Goal: Task Accomplishment & Management: Manage account settings

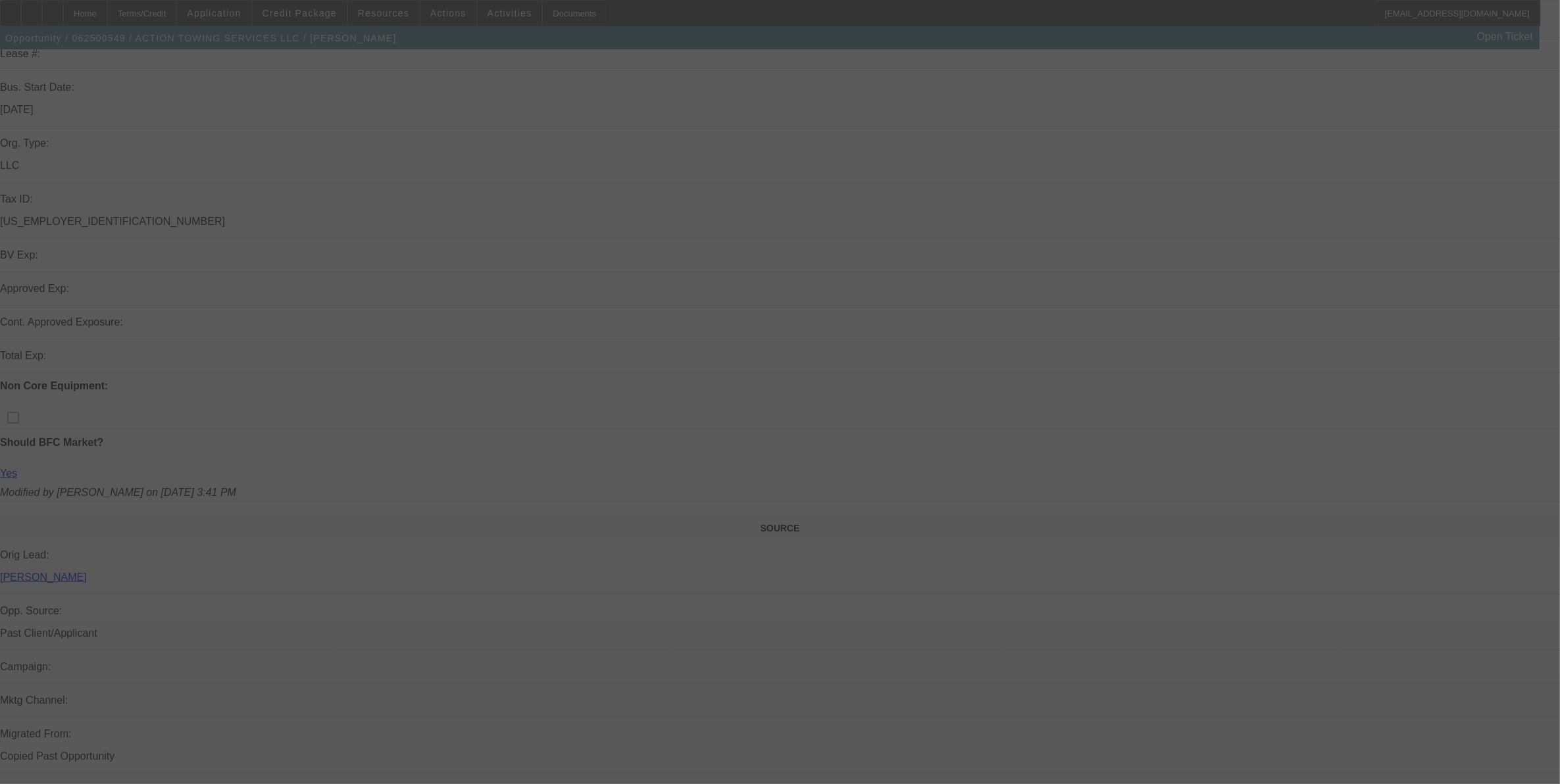
scroll to position [247, 0]
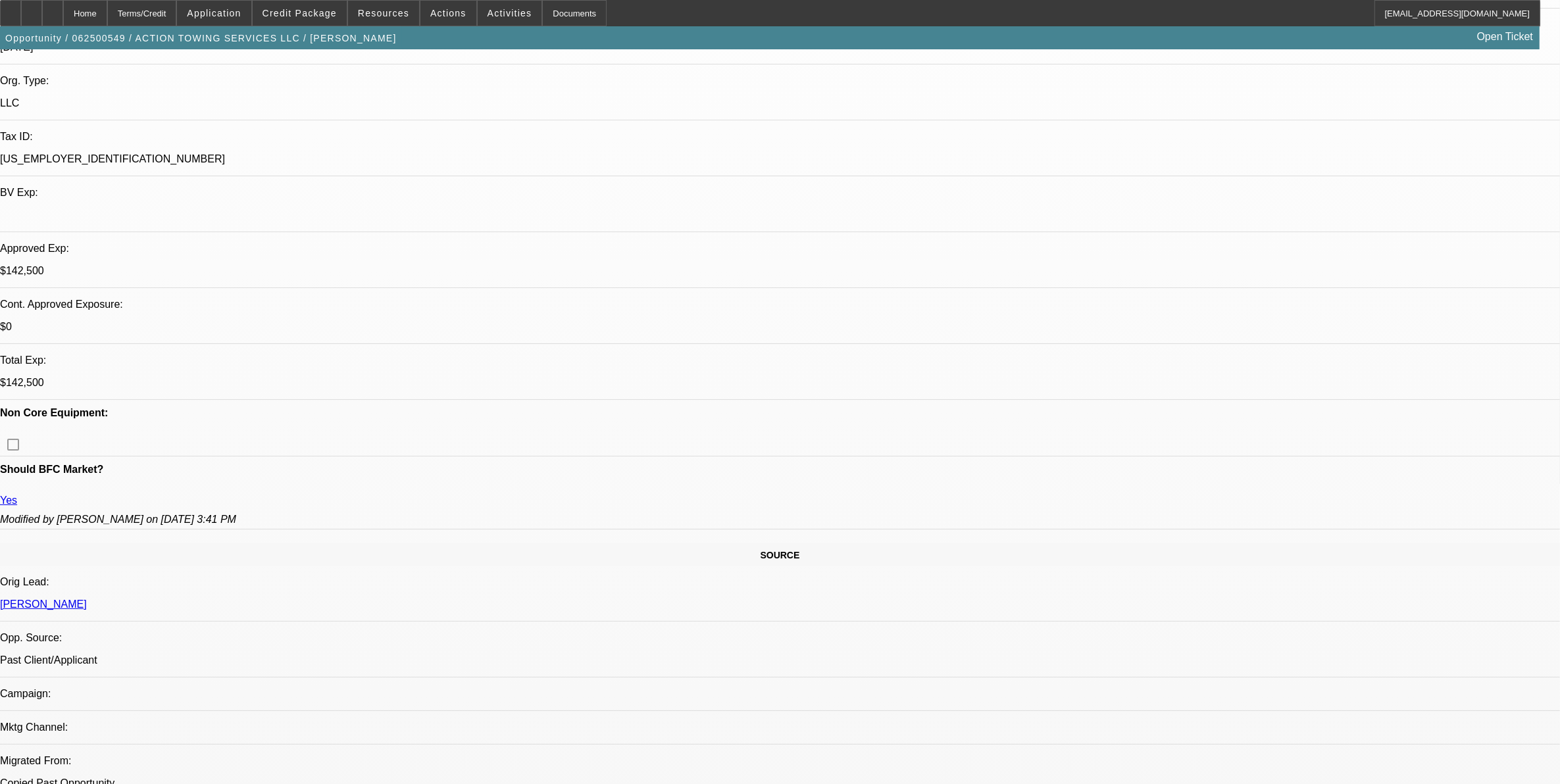
select select "0"
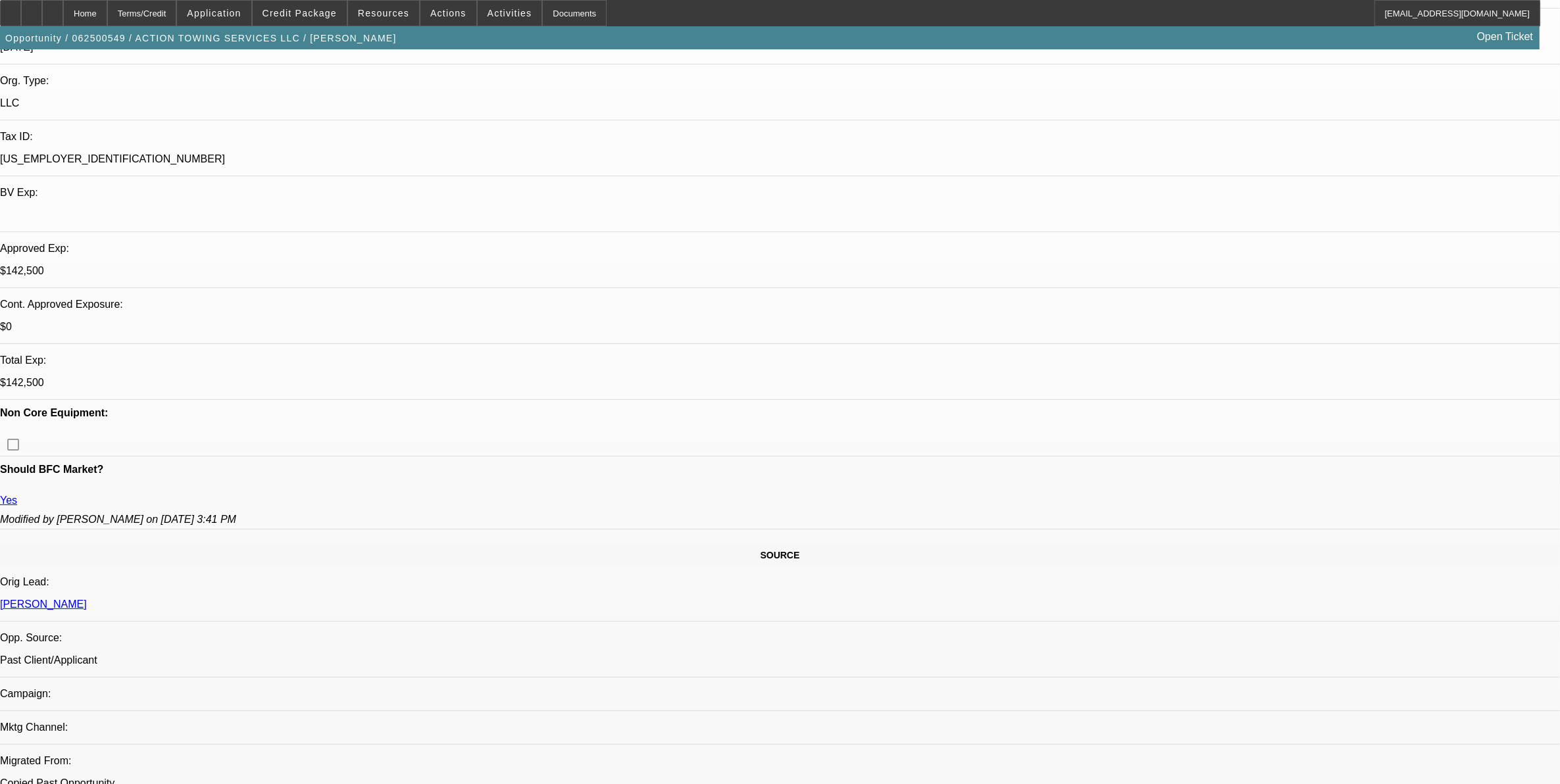
select select "0"
select select "0.1"
select select "0"
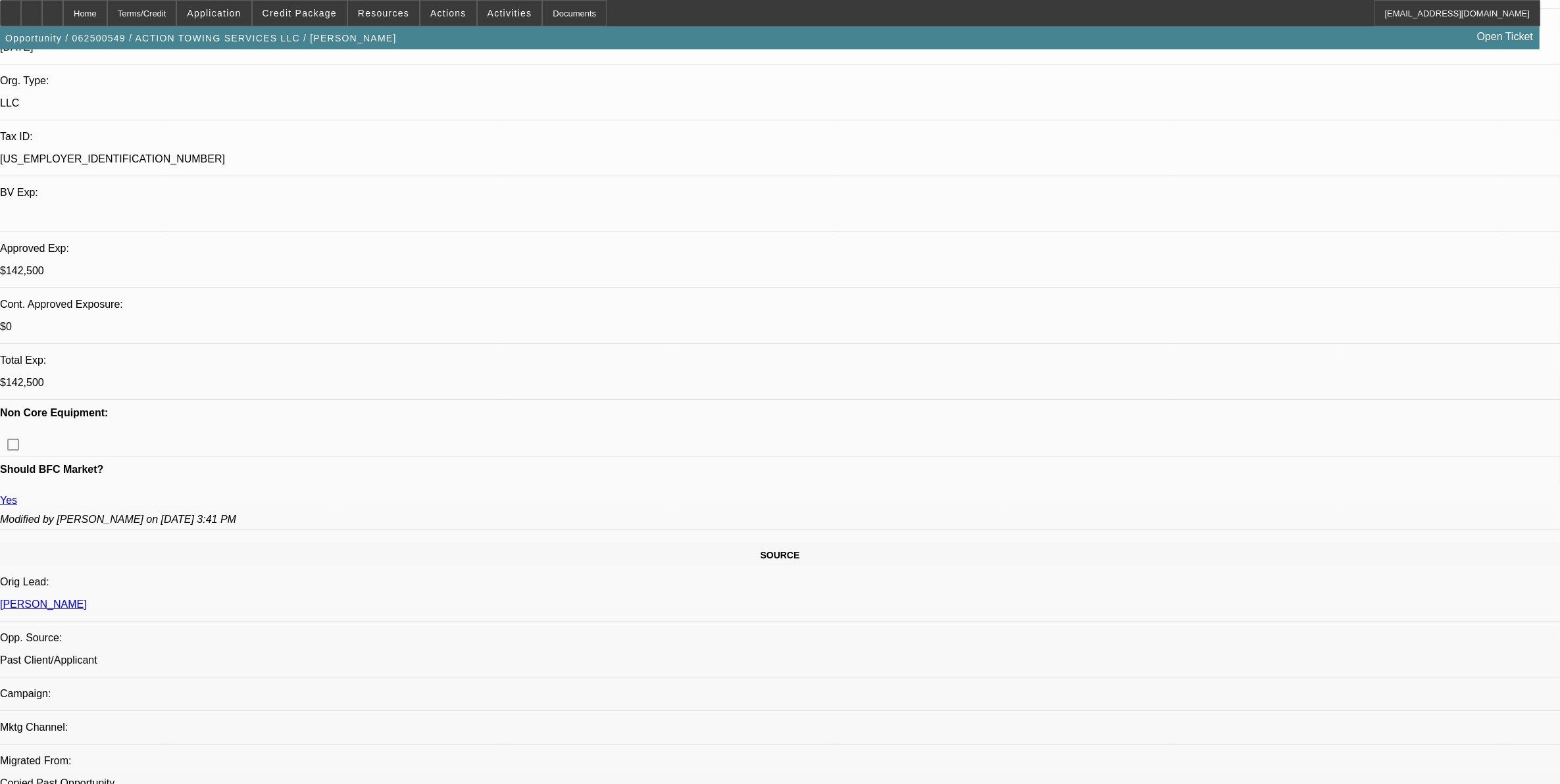
select select "0"
select select "0.1"
select select "1"
select select "3"
select select "6"
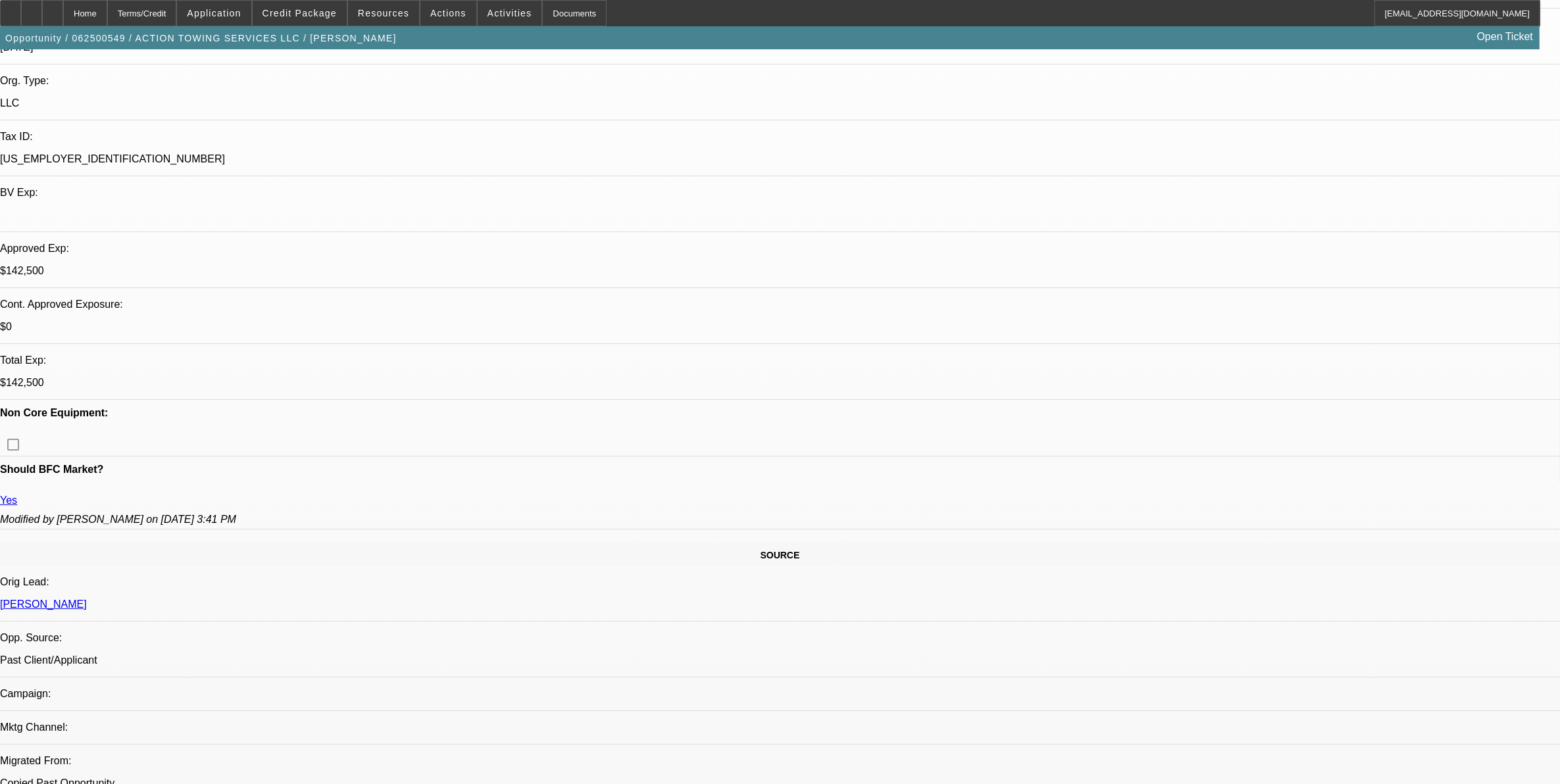
select select "1"
select select "3"
select select "6"
select select "1"
select select "3"
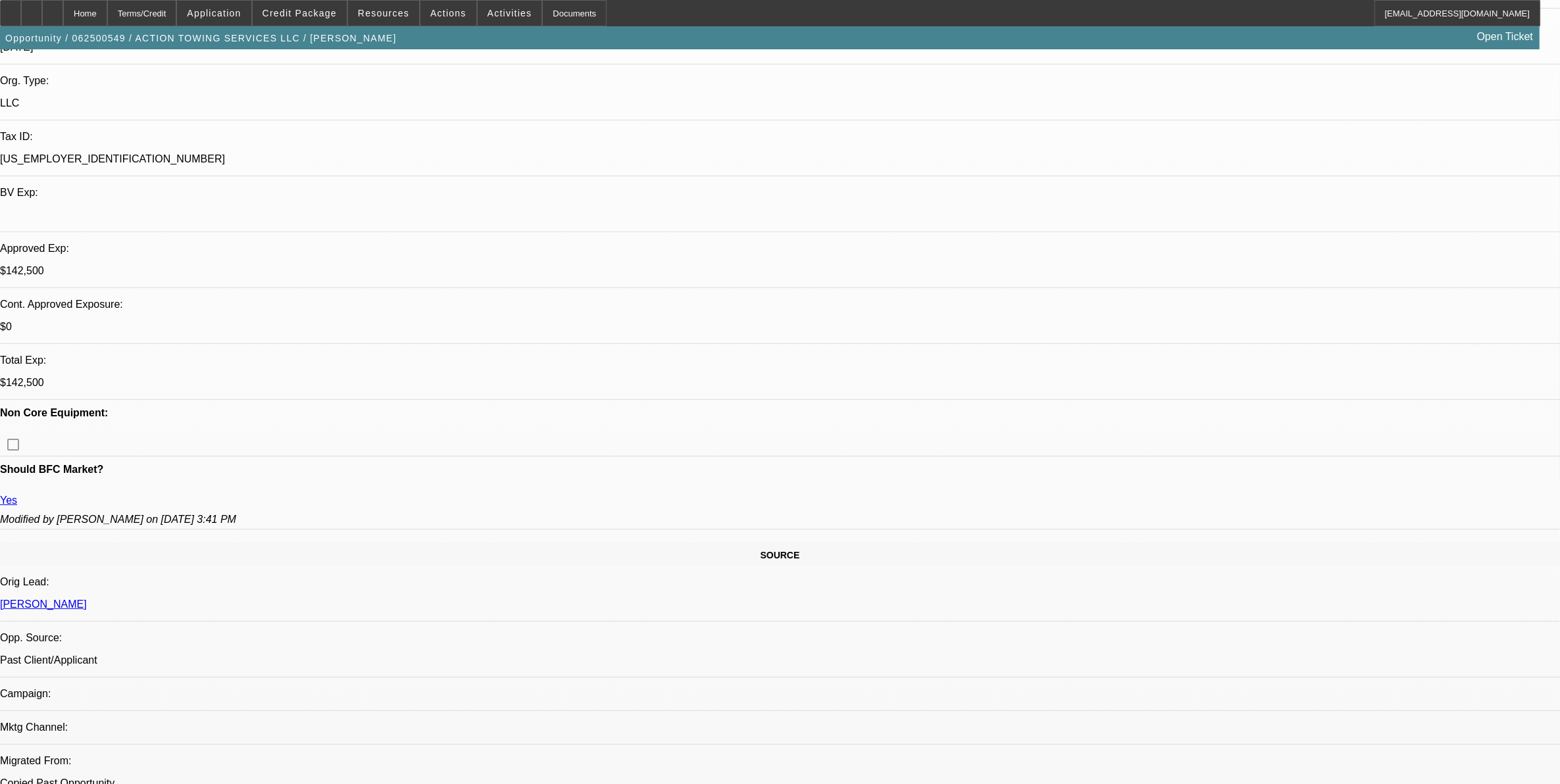
select select "4"
select select "1"
select select "3"
select select "4"
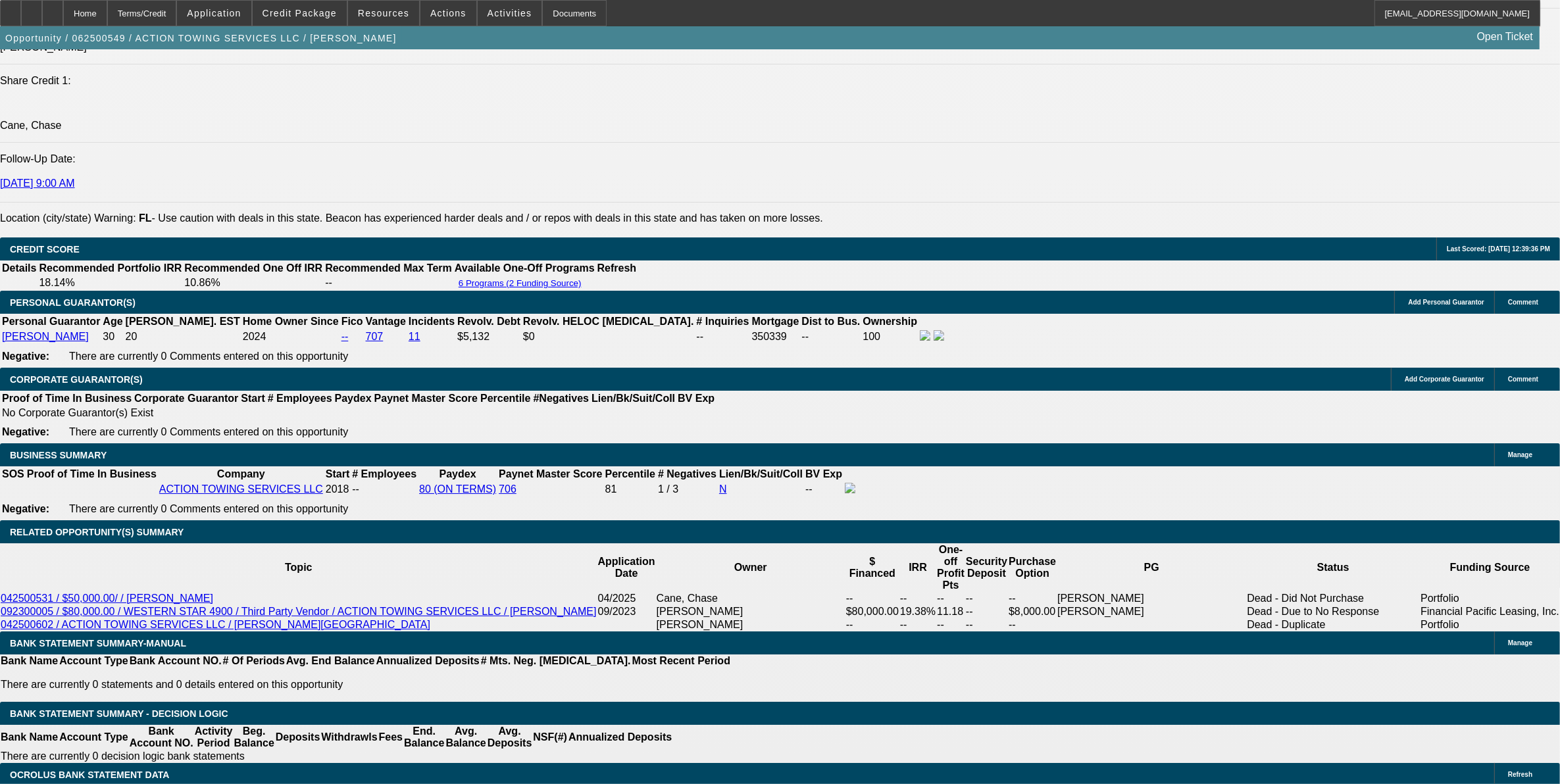
scroll to position [1809, 0]
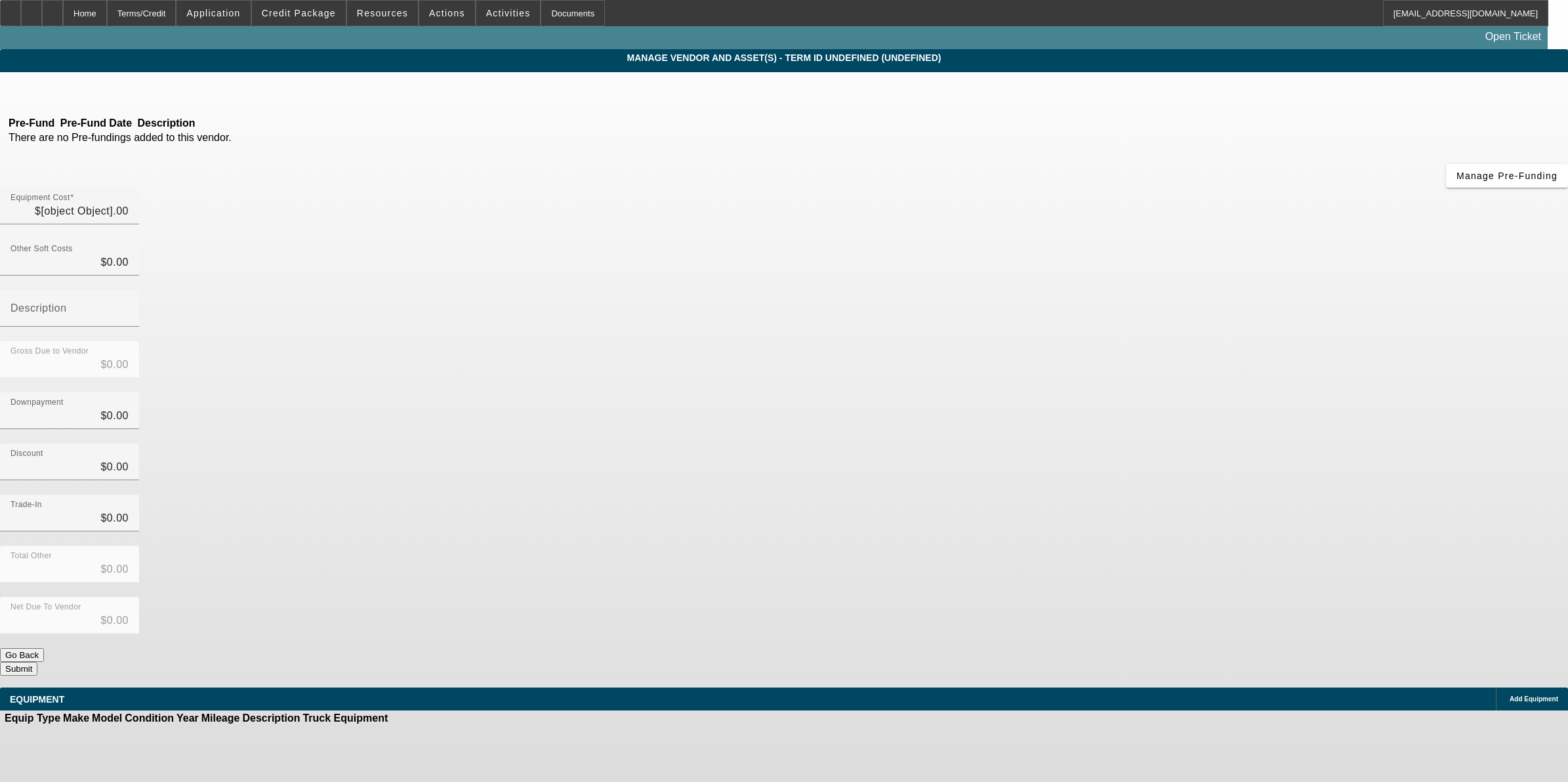
type input "$154,900.00"
type input "$500.00"
type input "$154,400.00"
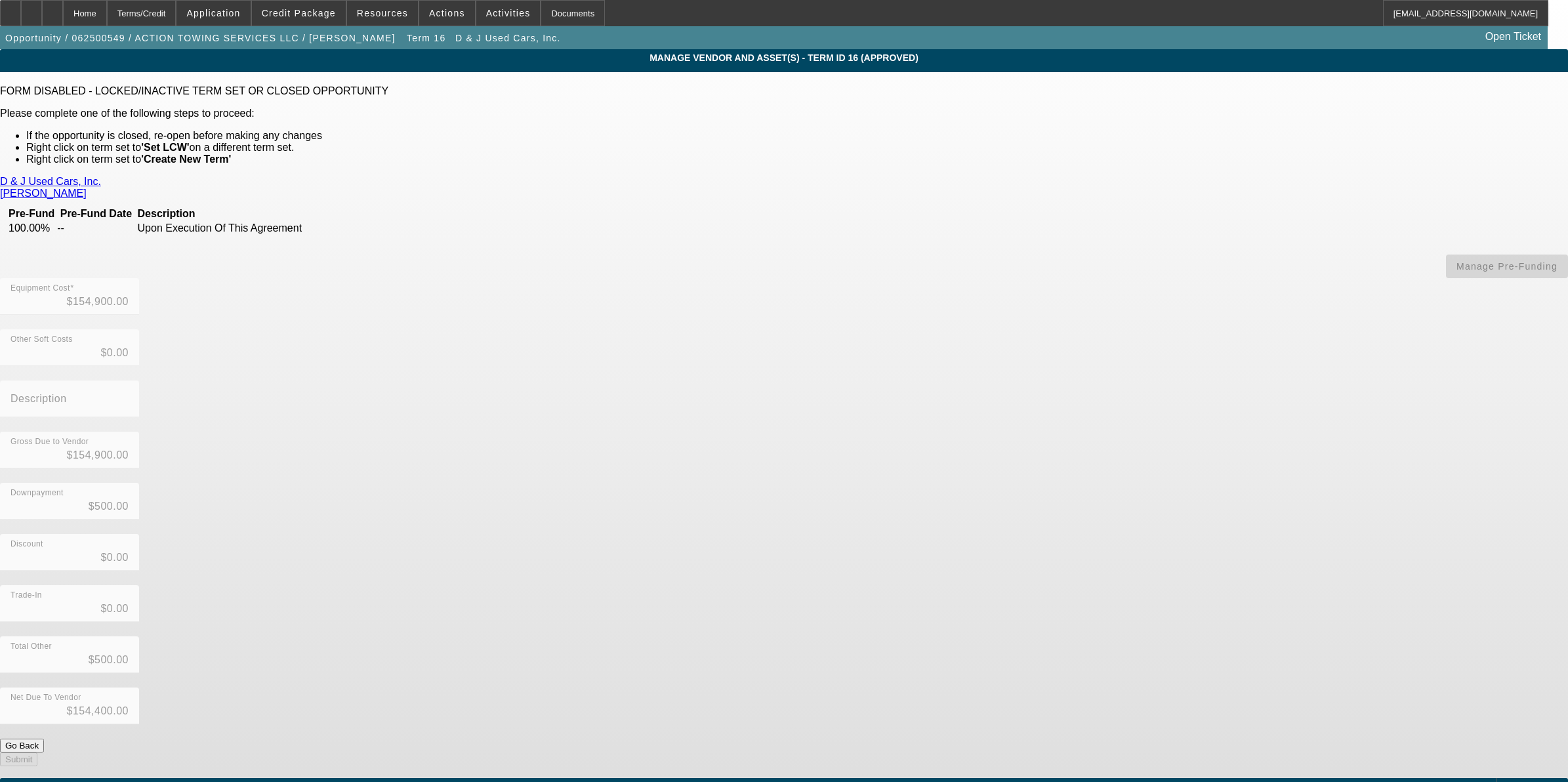
click at [101, 176] on link "D & J Used Cars, Inc." at bounding box center [50, 182] width 101 height 12
click at [407, 36] on span "Term 16" at bounding box center [426, 38] width 38 height 11
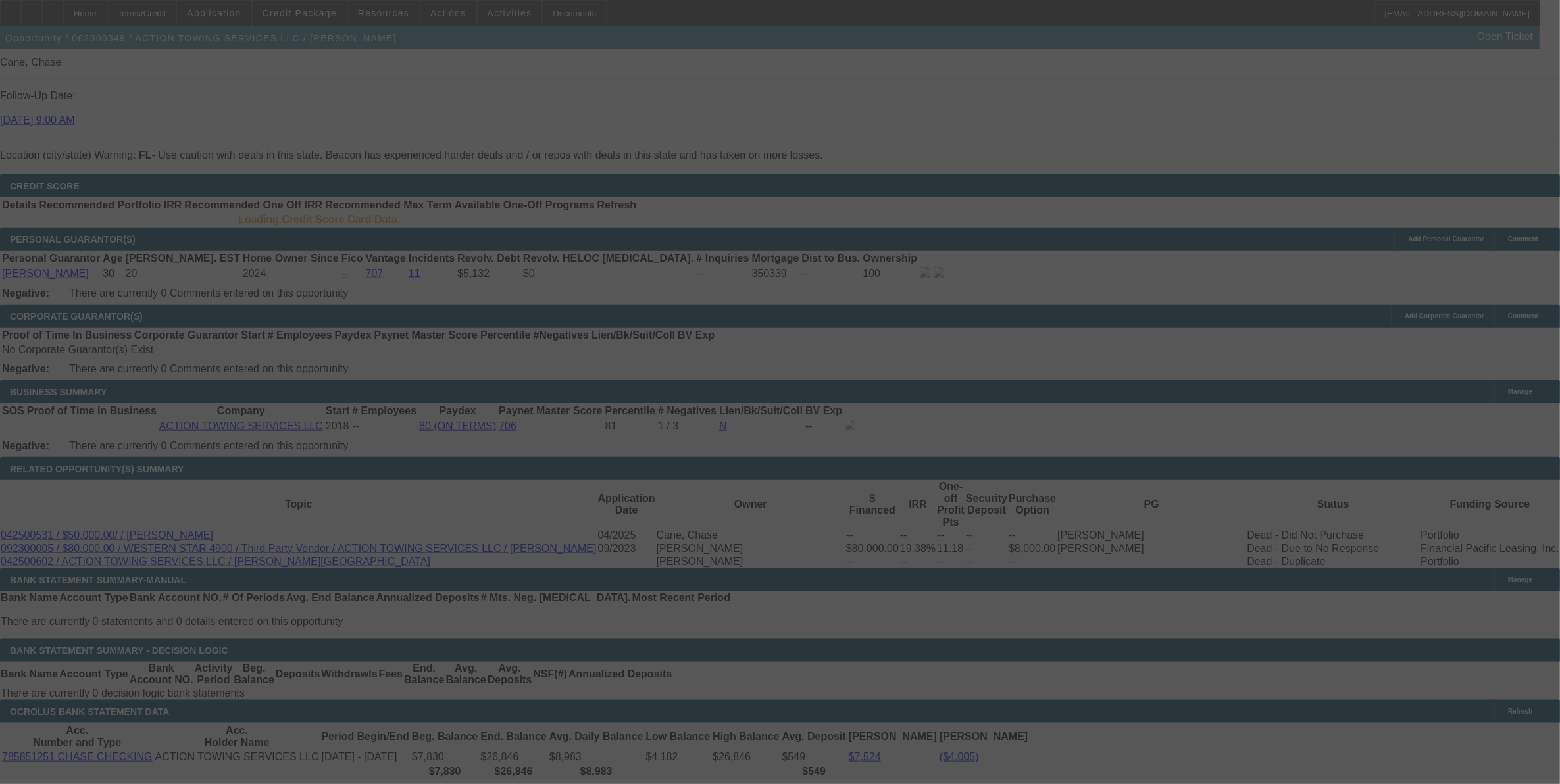
scroll to position [1874, 0]
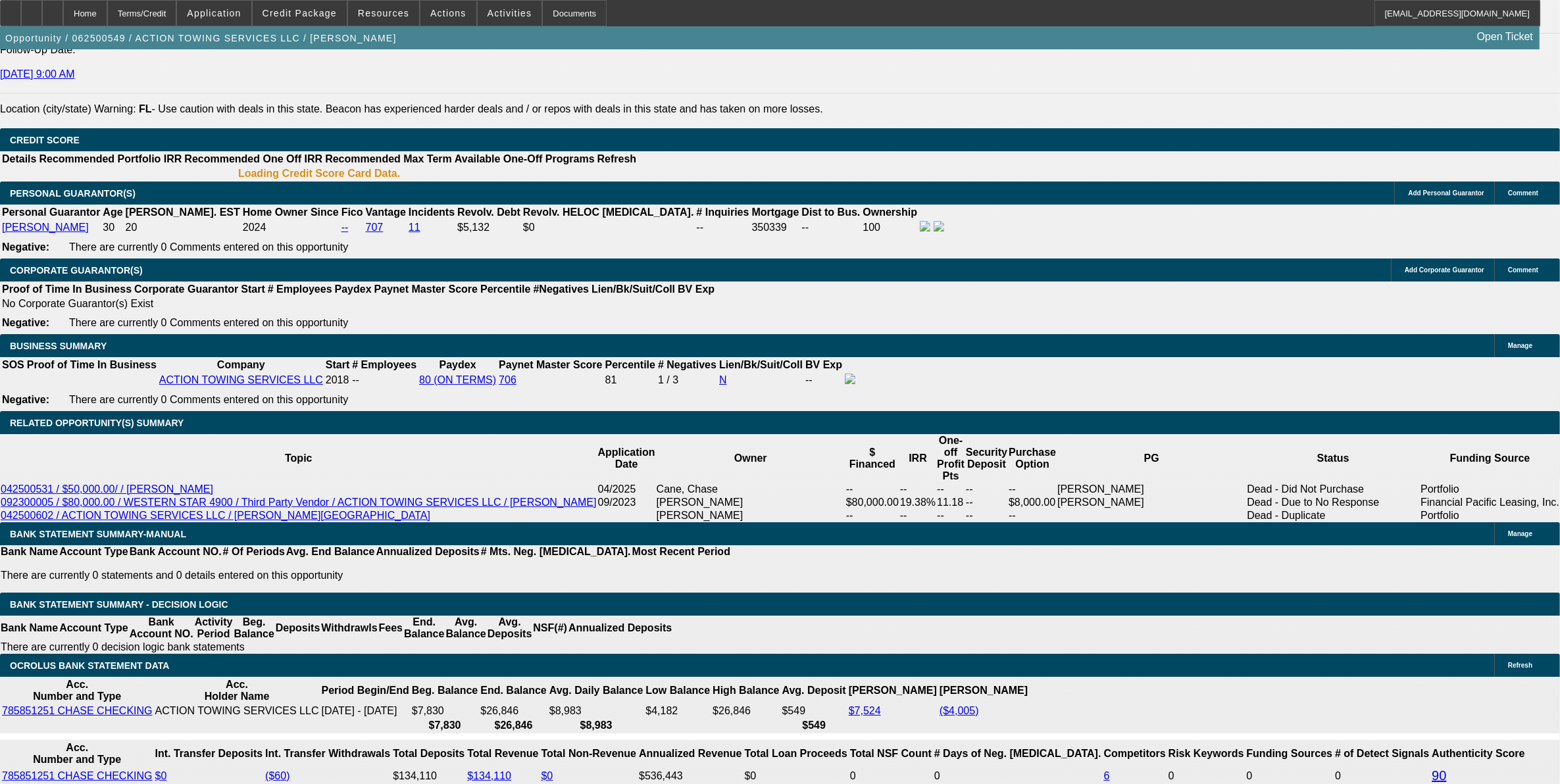
select select "0"
select select "3"
select select "0"
select select "6"
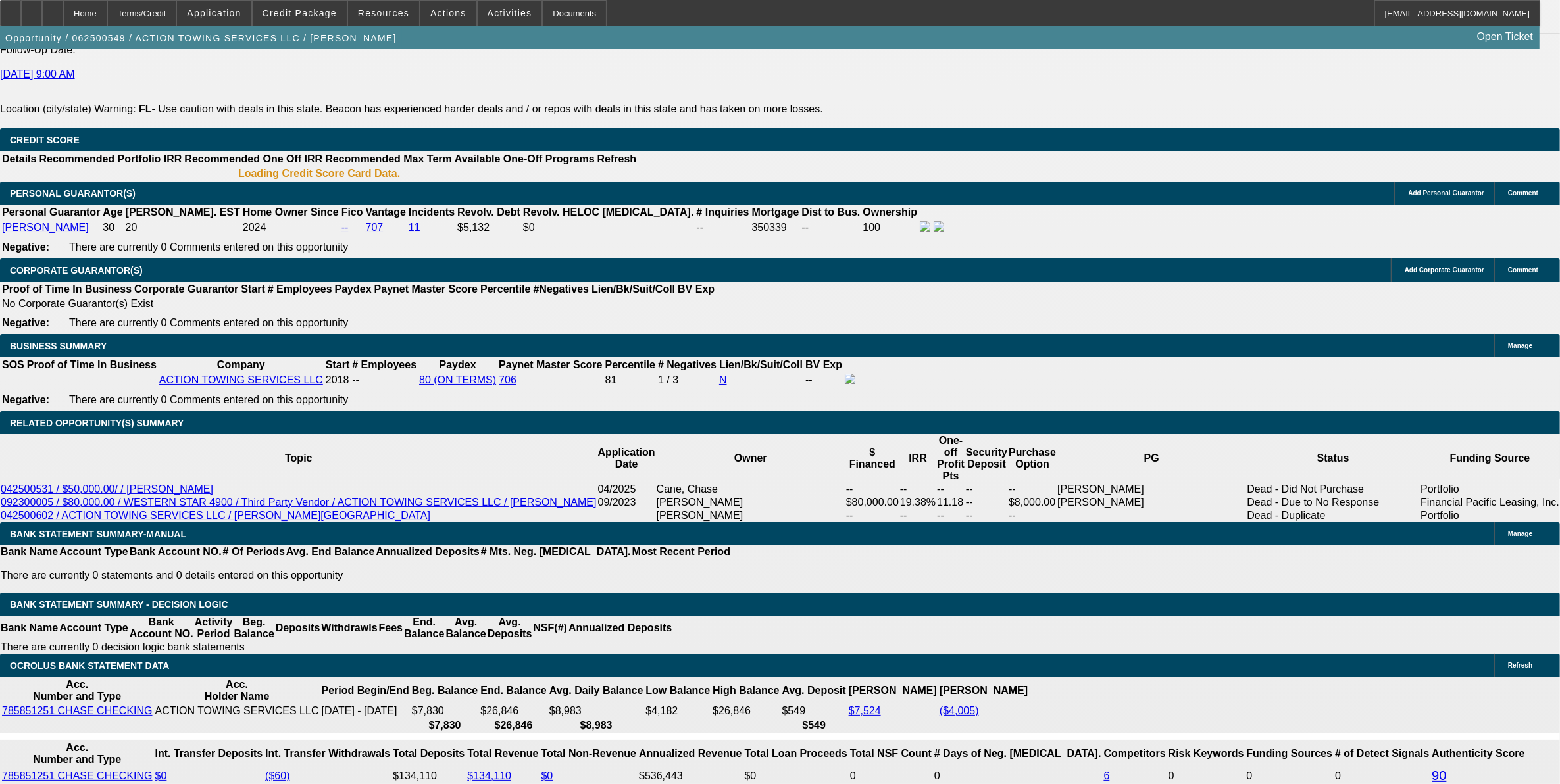
select select "0"
select select "3"
select select "0"
select select "6"
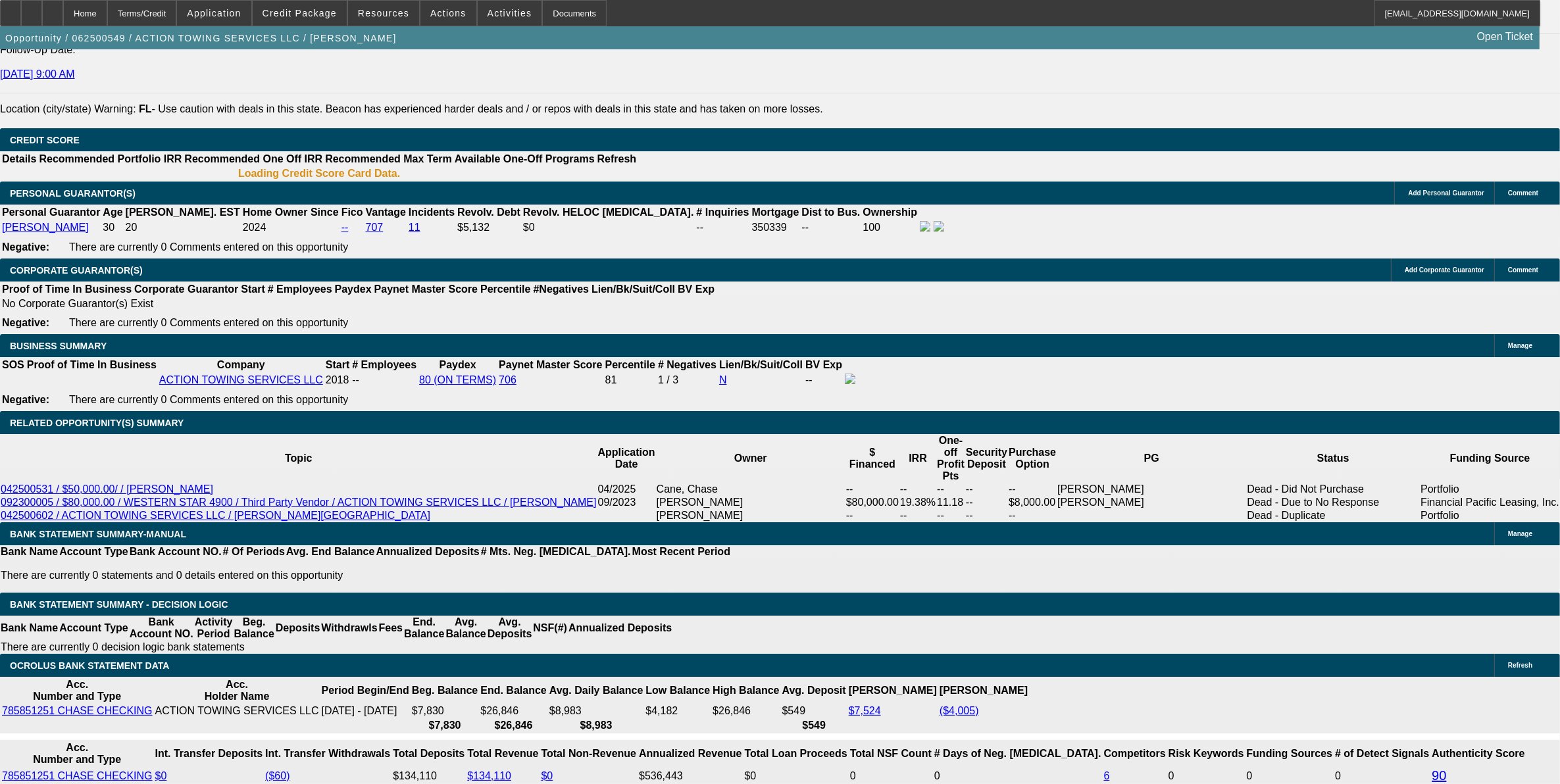
select select "0"
select select "3"
select select "0.1"
select select "4"
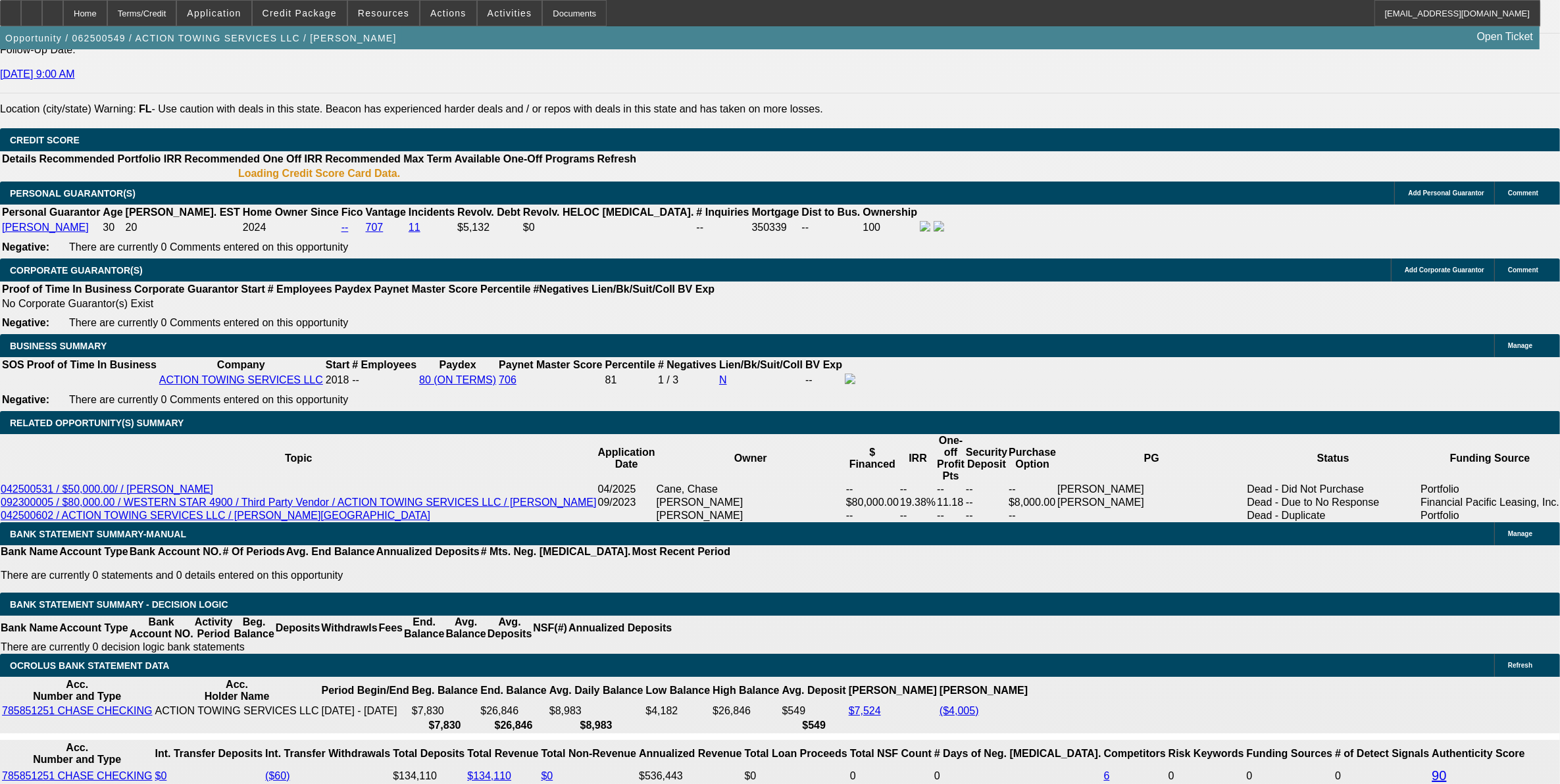
select select "0"
select select "3"
select select "0.1"
select select "4"
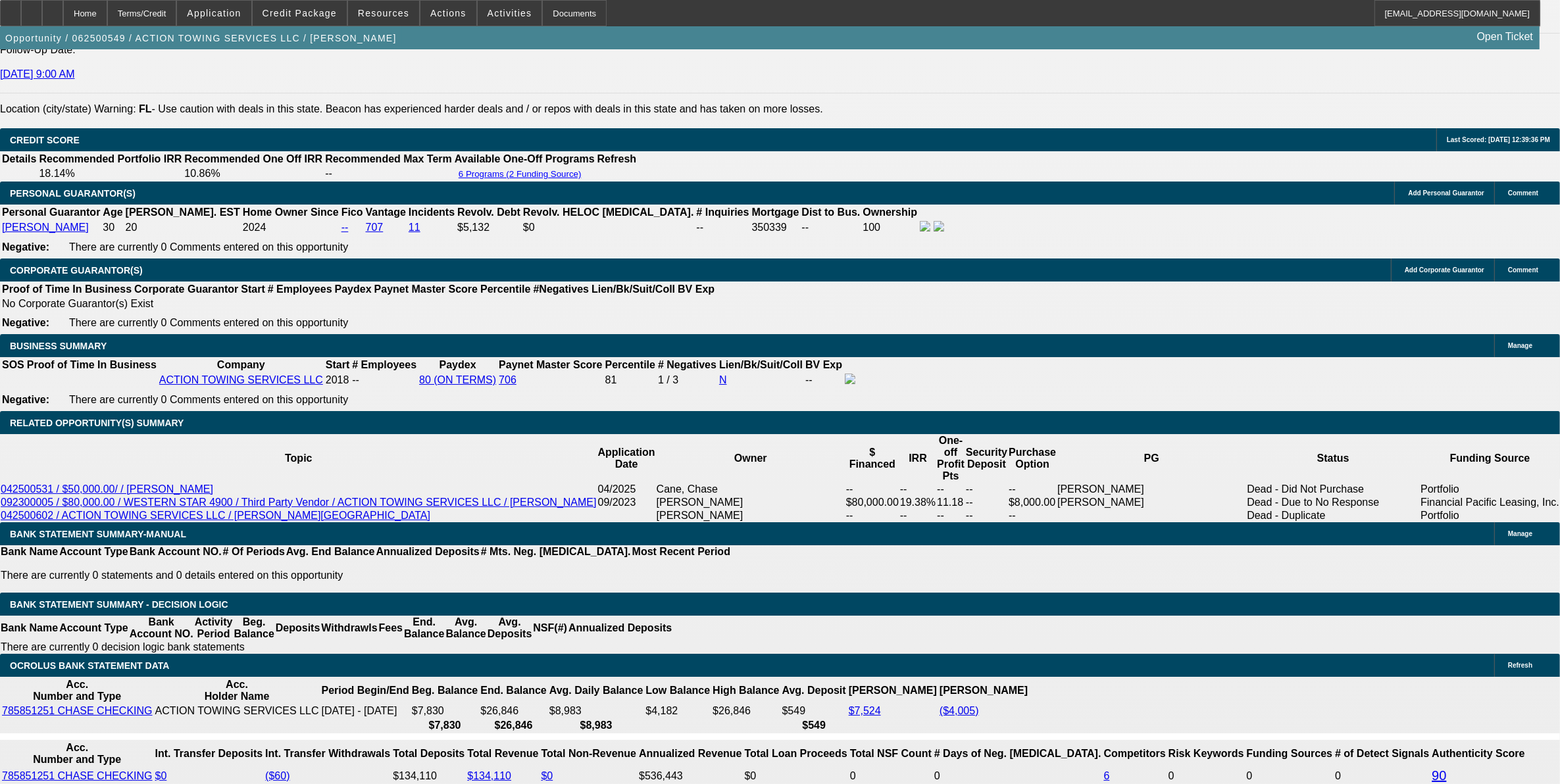
scroll to position [1888, 0]
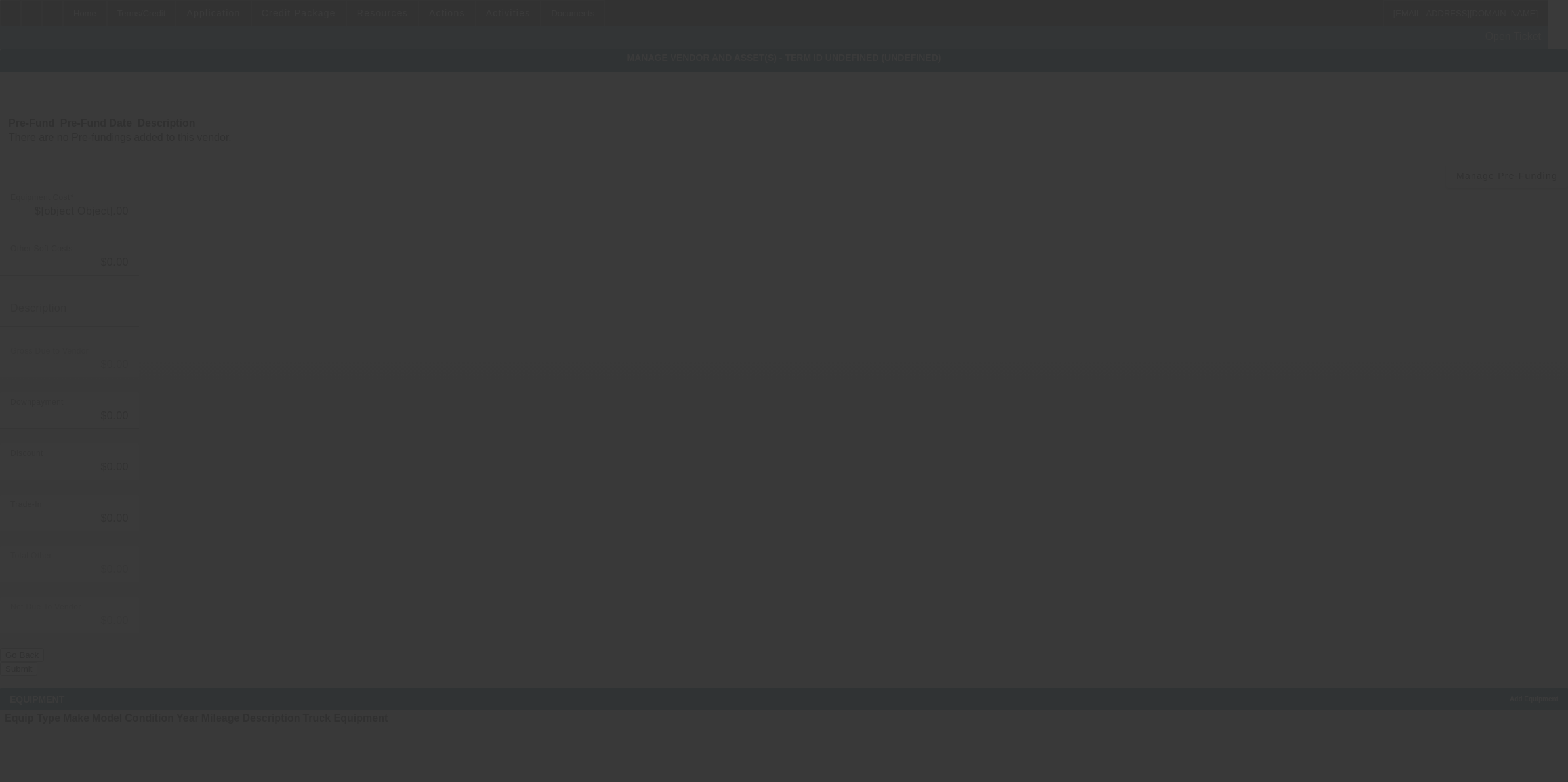
type input "$154,900.00"
type input "$500.00"
type input "$154,400.00"
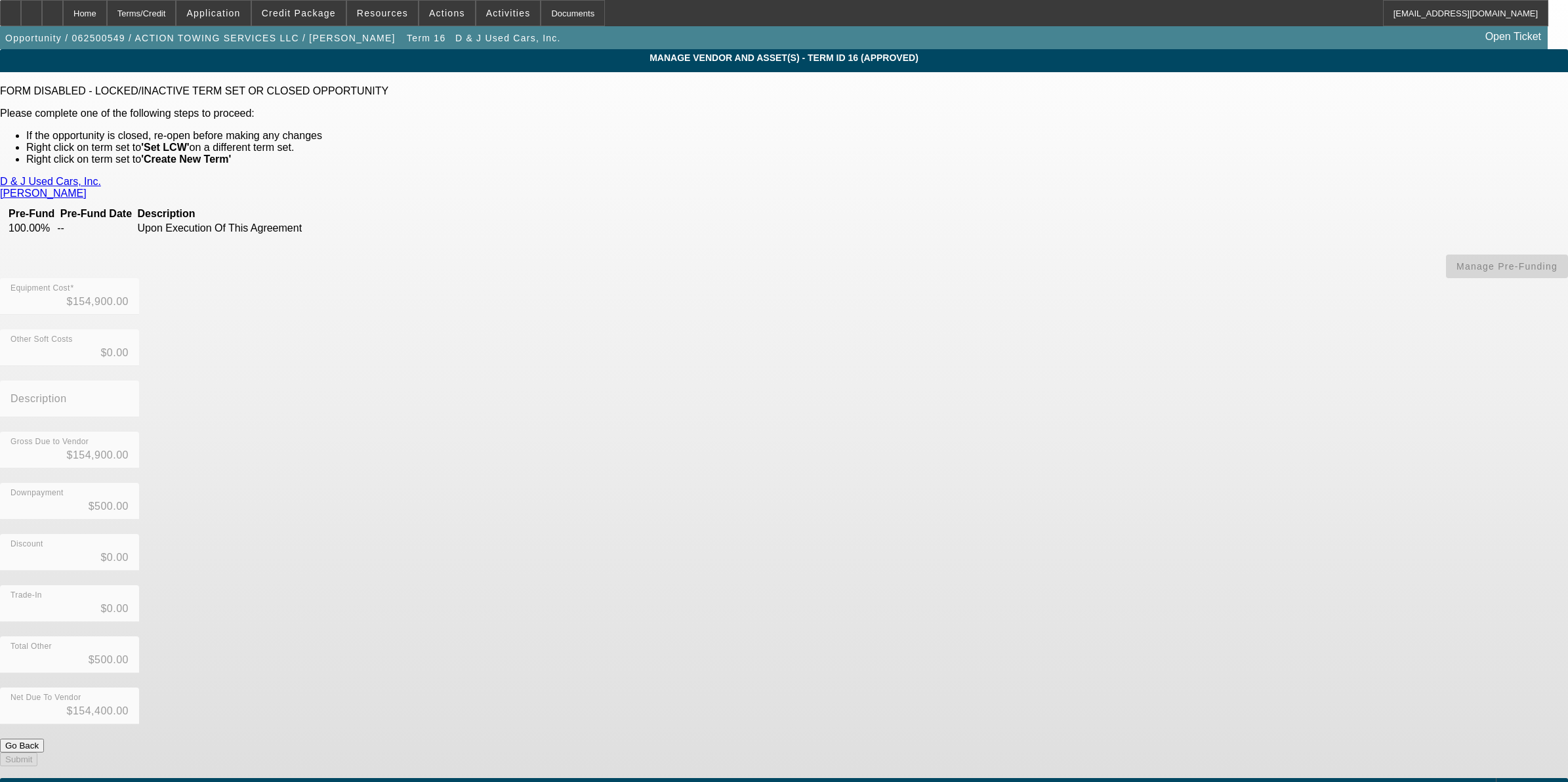
click at [477, 93] on div "FORM DISABLED - LOCKED/INACTIVE TERM SET OR CLOSED OPPORTUNITY Please complete …" at bounding box center [784, 124] width 1568 height 80
click at [101, 176] on link "D & J Used Cars, Inc." at bounding box center [50, 182] width 101 height 12
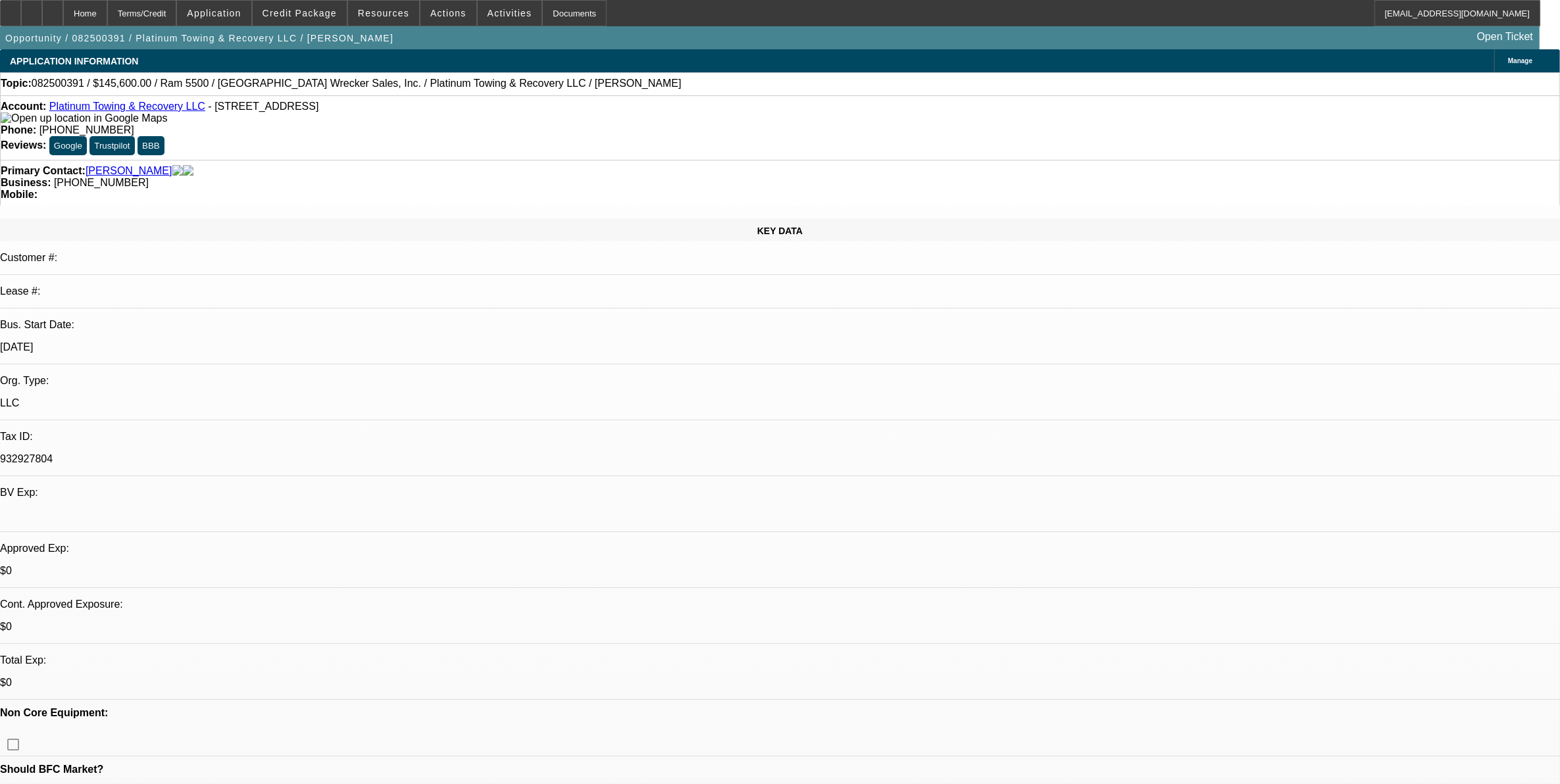
select select "0"
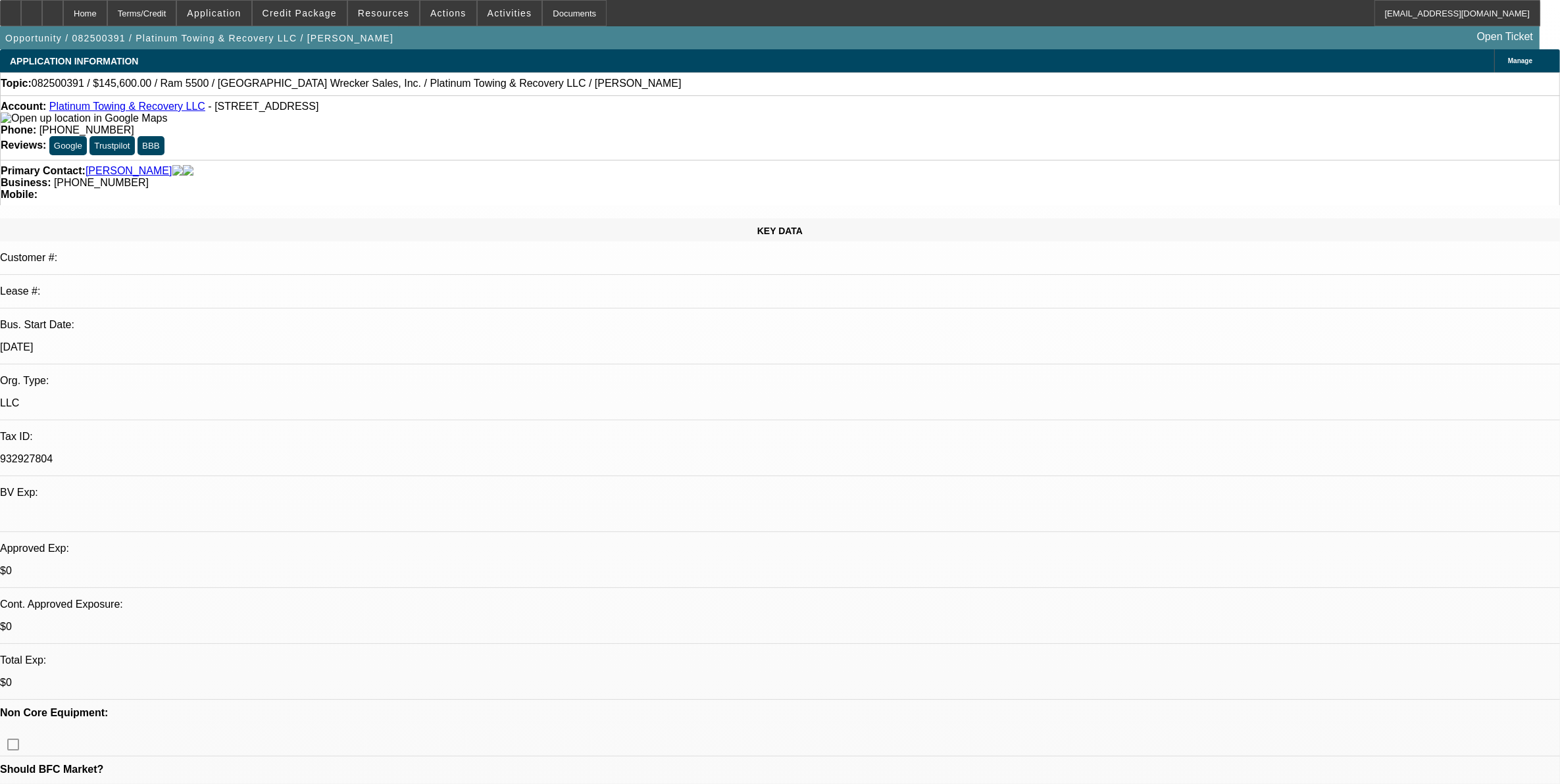
select select "0"
select select "1"
select select "2"
select select "6"
select select "1"
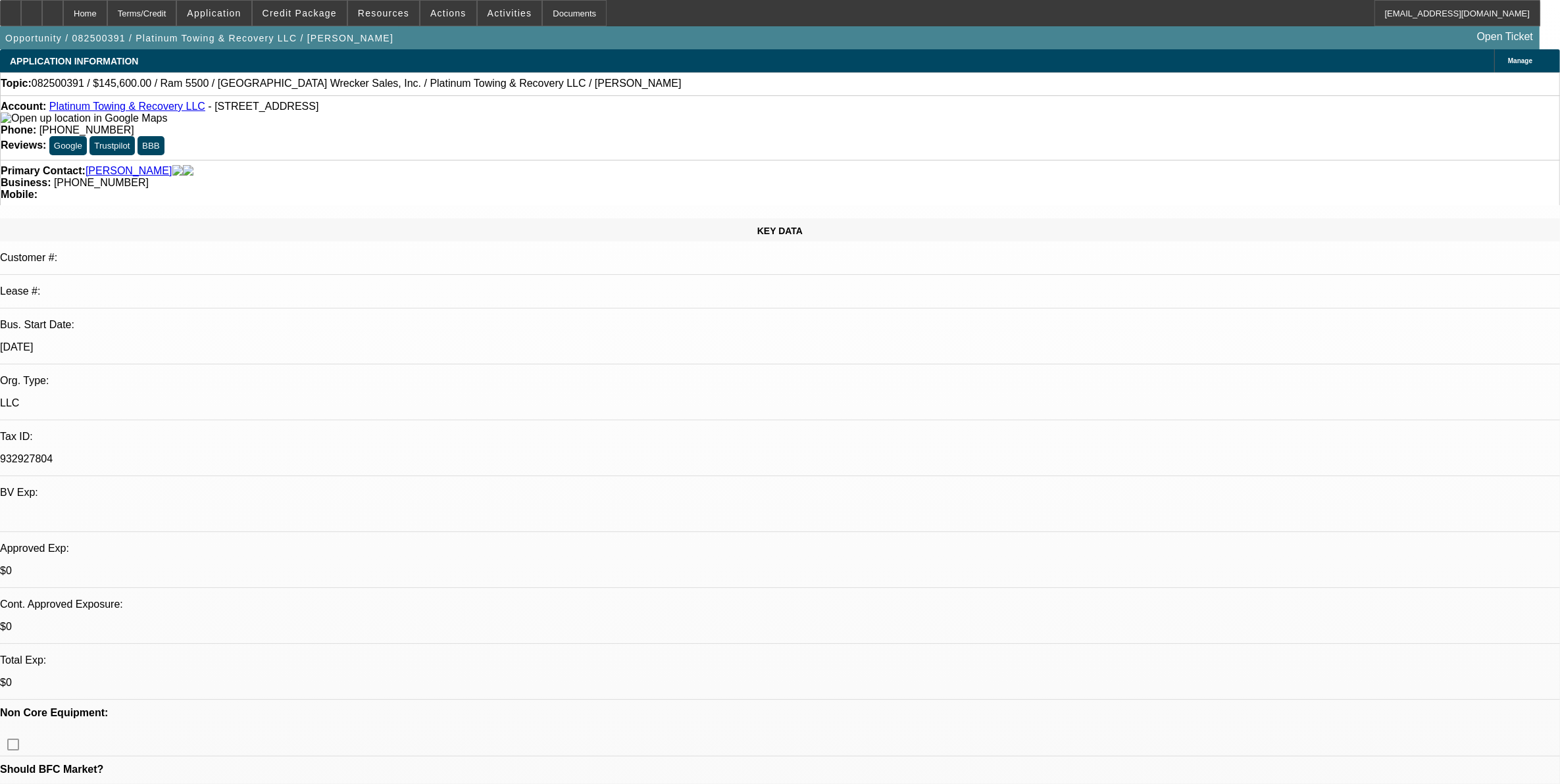
select select "2"
select select "6"
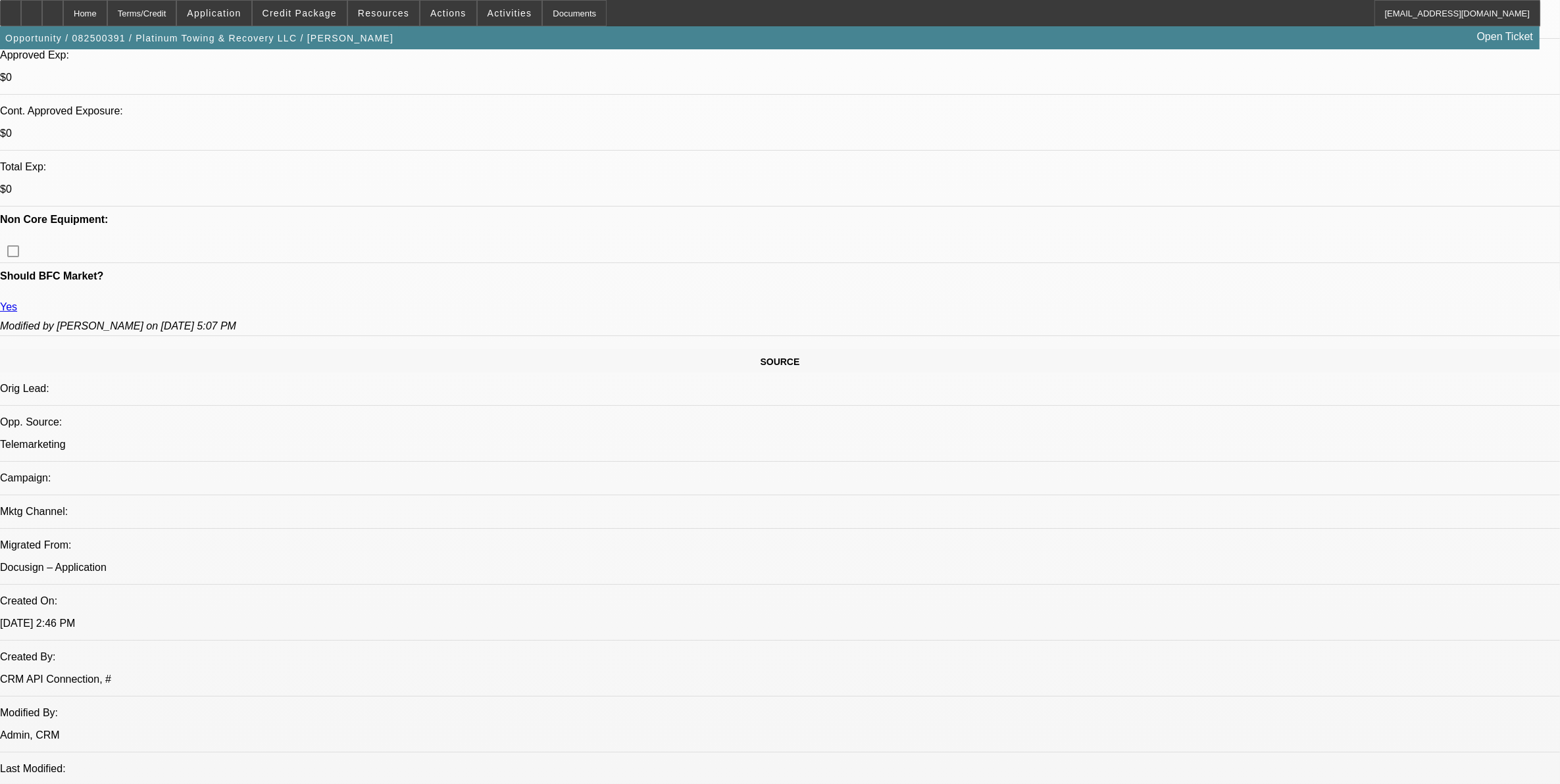
scroll to position [329, 0]
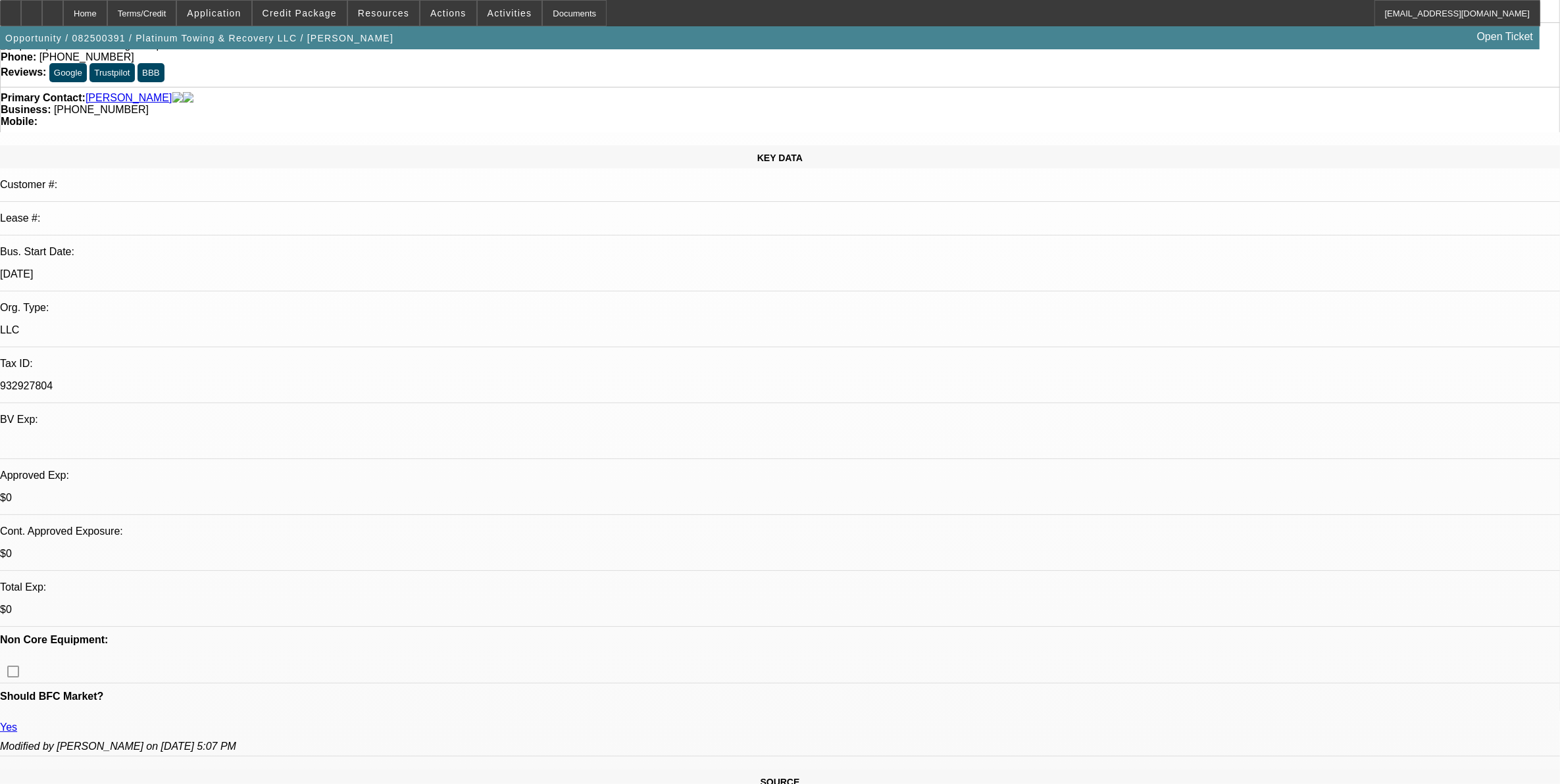
scroll to position [0, 0]
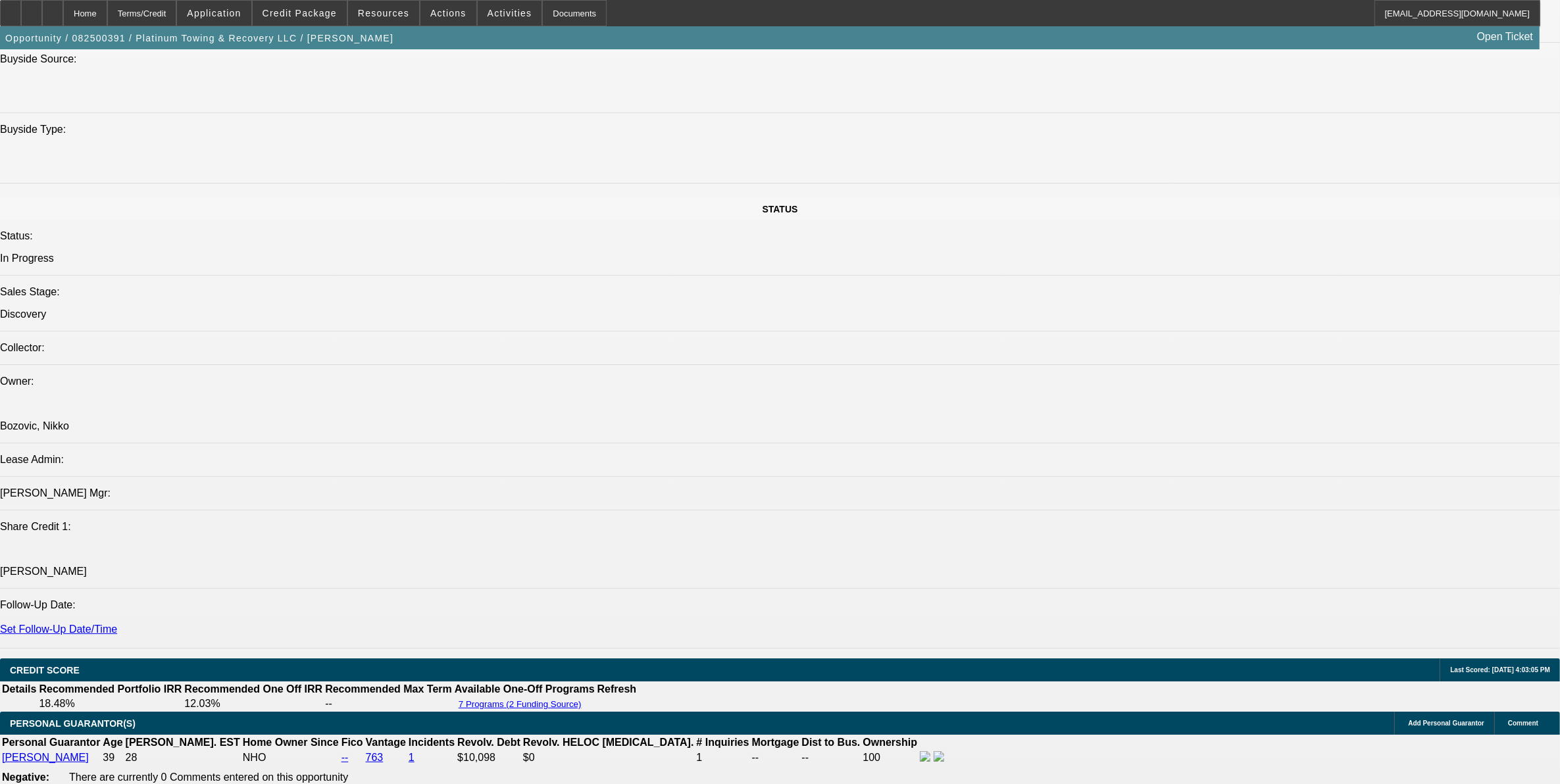
scroll to position [1480, 0]
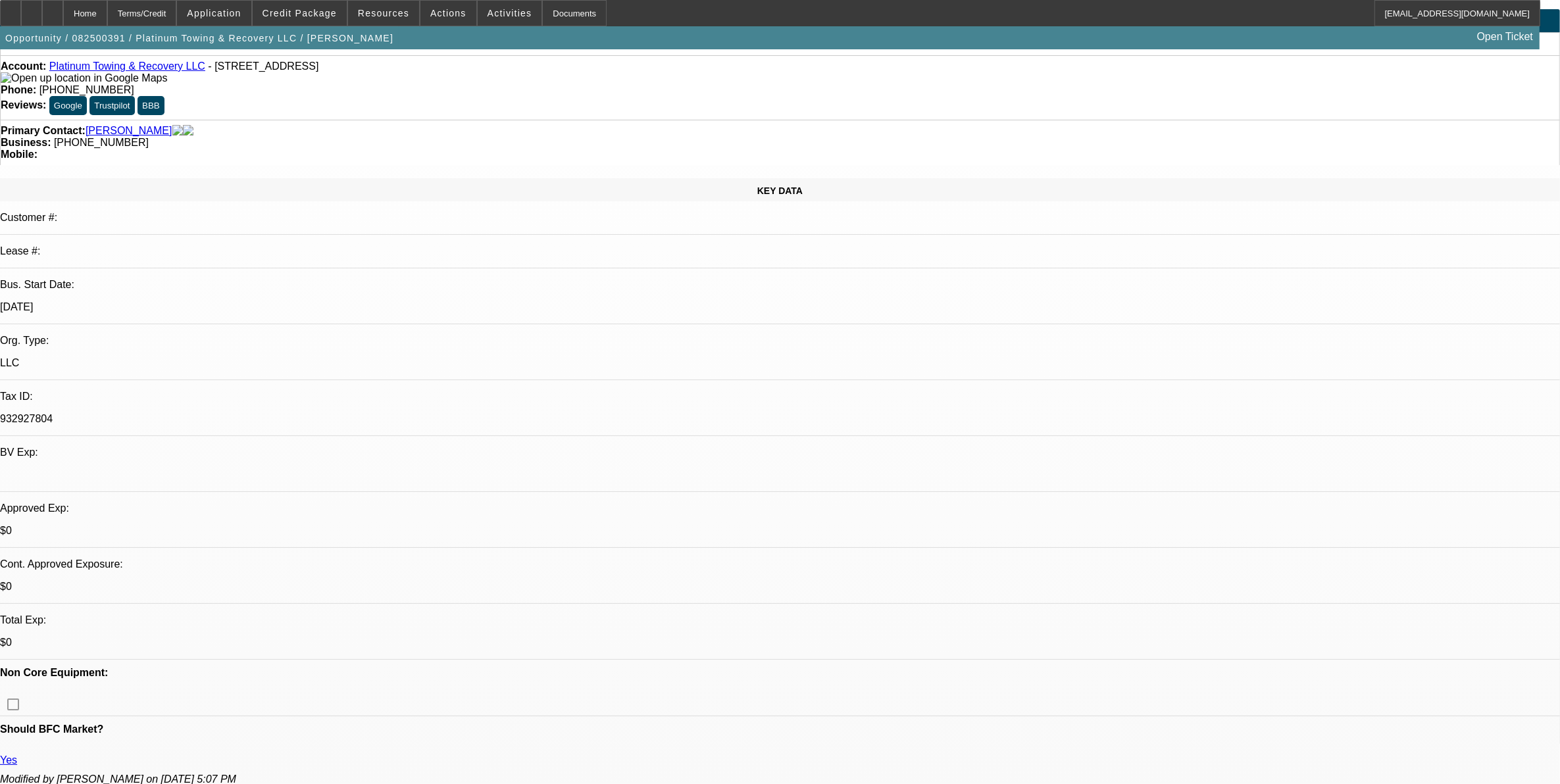
scroll to position [0, 0]
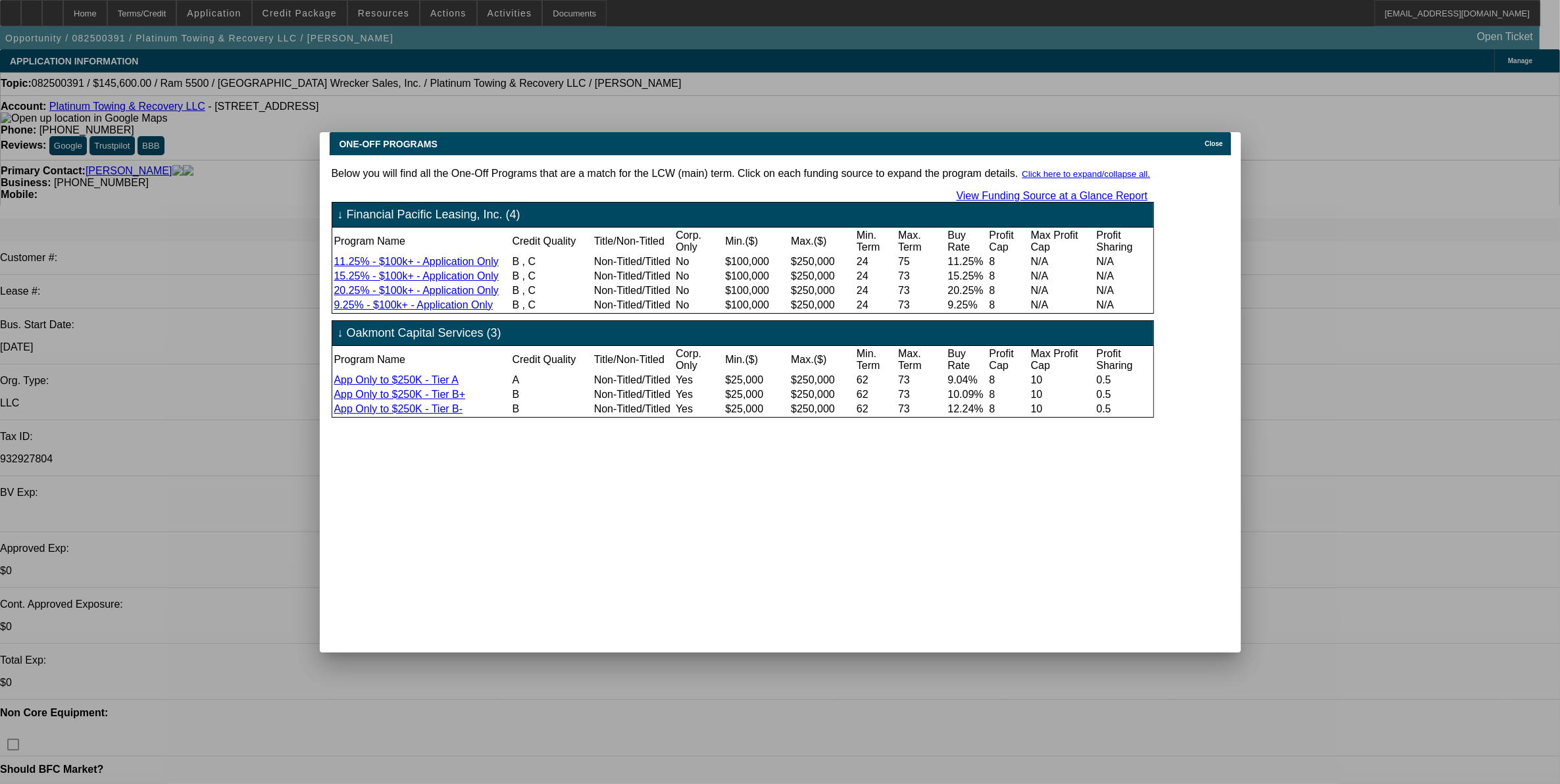
click at [1201, 140] on icon at bounding box center [1201, 144] width 0 height 7
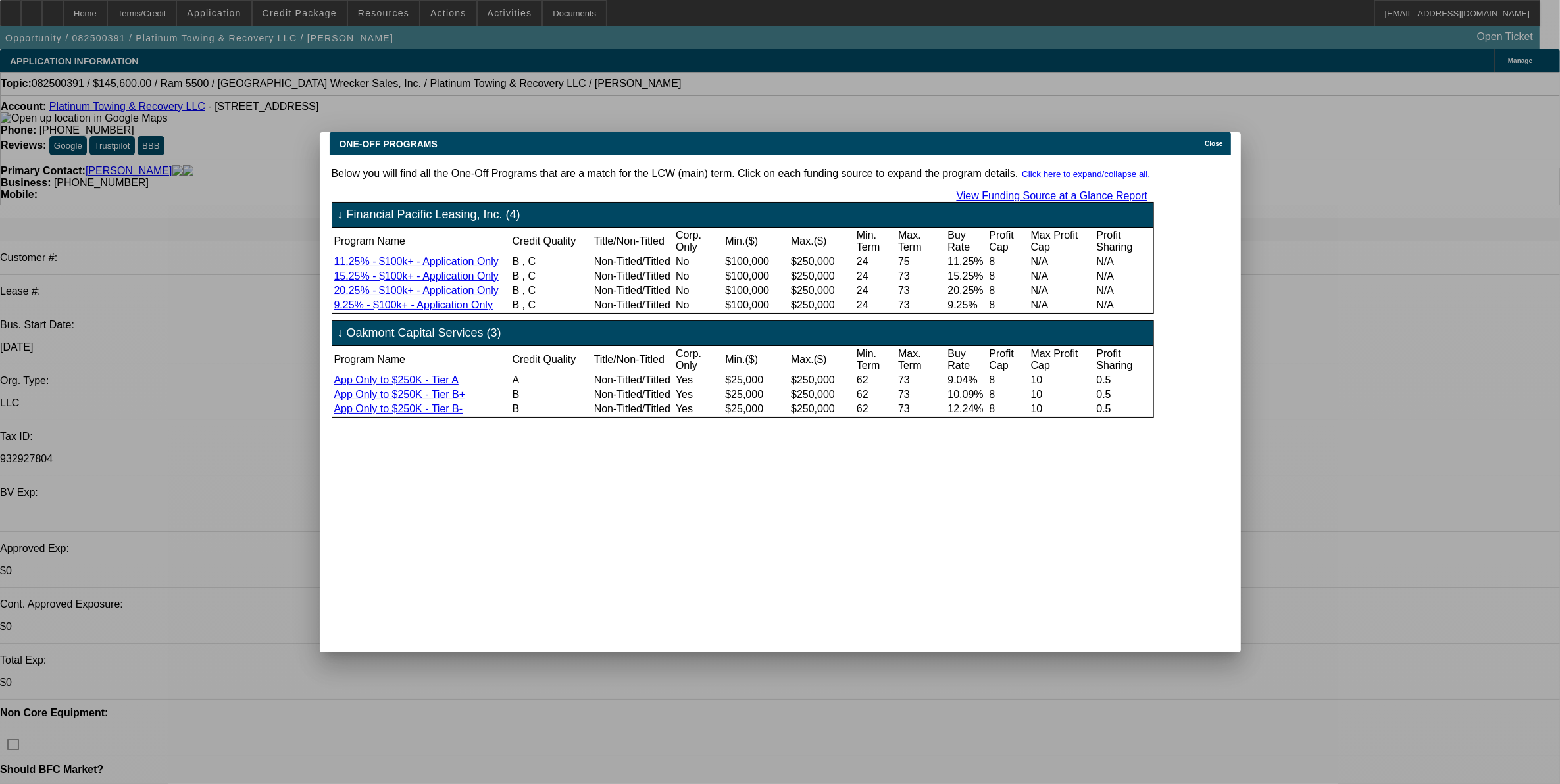
click at [135, 405] on div at bounding box center [780, 392] width 1560 height 784
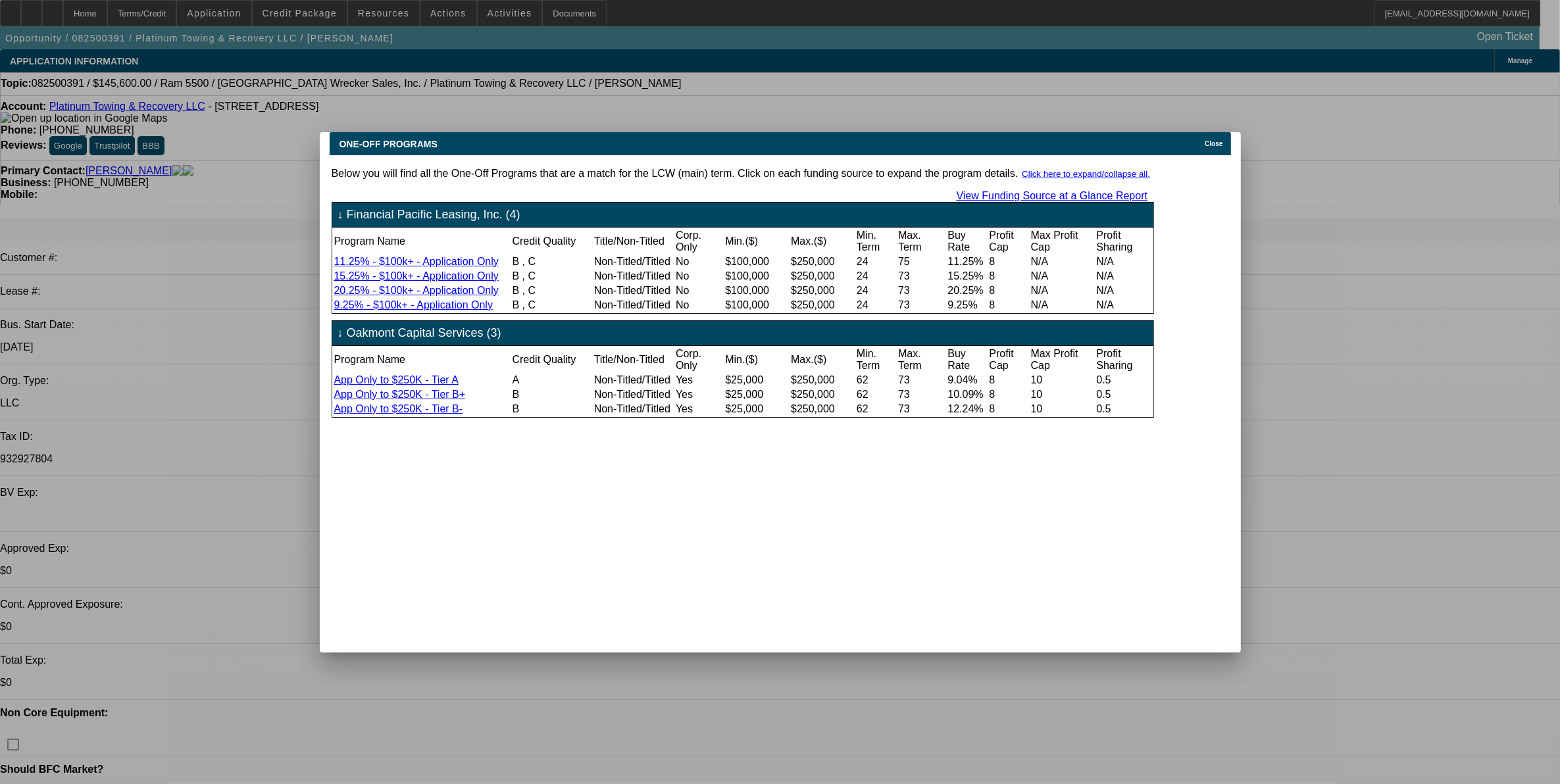
drag, startPoint x: 1216, startPoint y: 133, endPoint x: 1558, endPoint y: 189, distance: 346.6
click at [1216, 140] on span "Close" at bounding box center [1214, 144] width 18 height 7
